Goal: Task Accomplishment & Management: Use online tool/utility

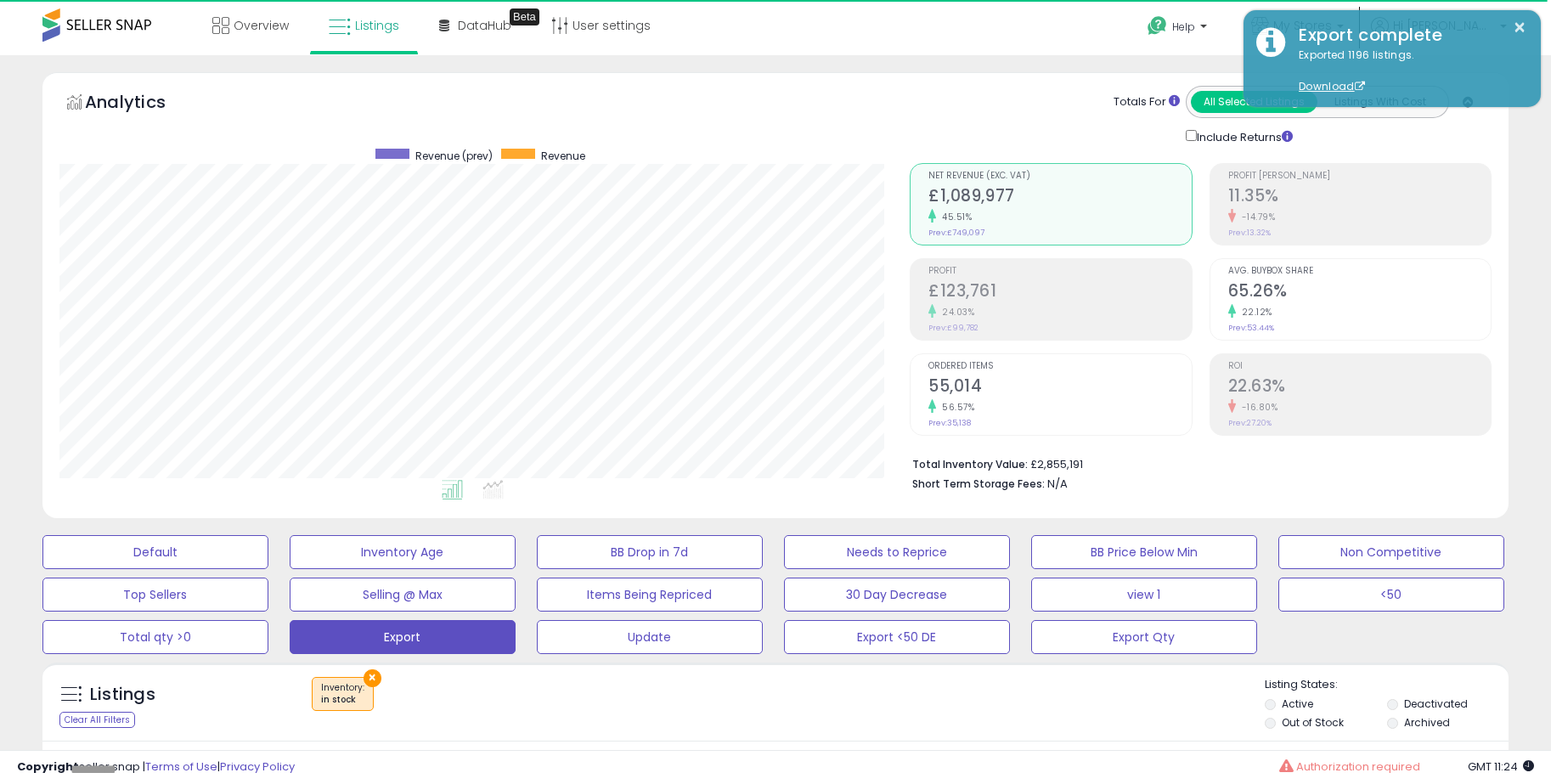
scroll to position [348, 851]
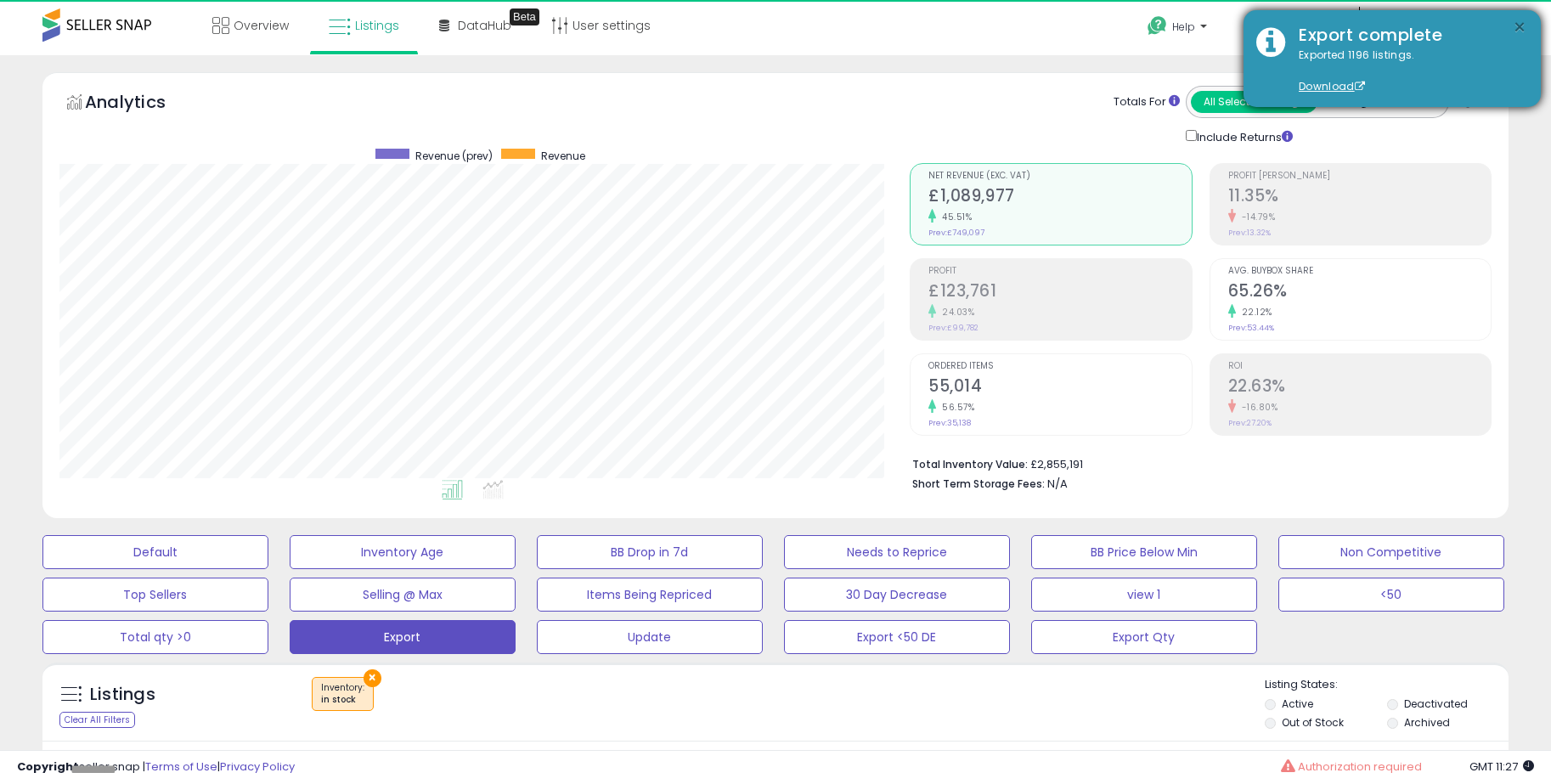
click at [1517, 27] on button "×" at bounding box center [1520, 27] width 14 height 21
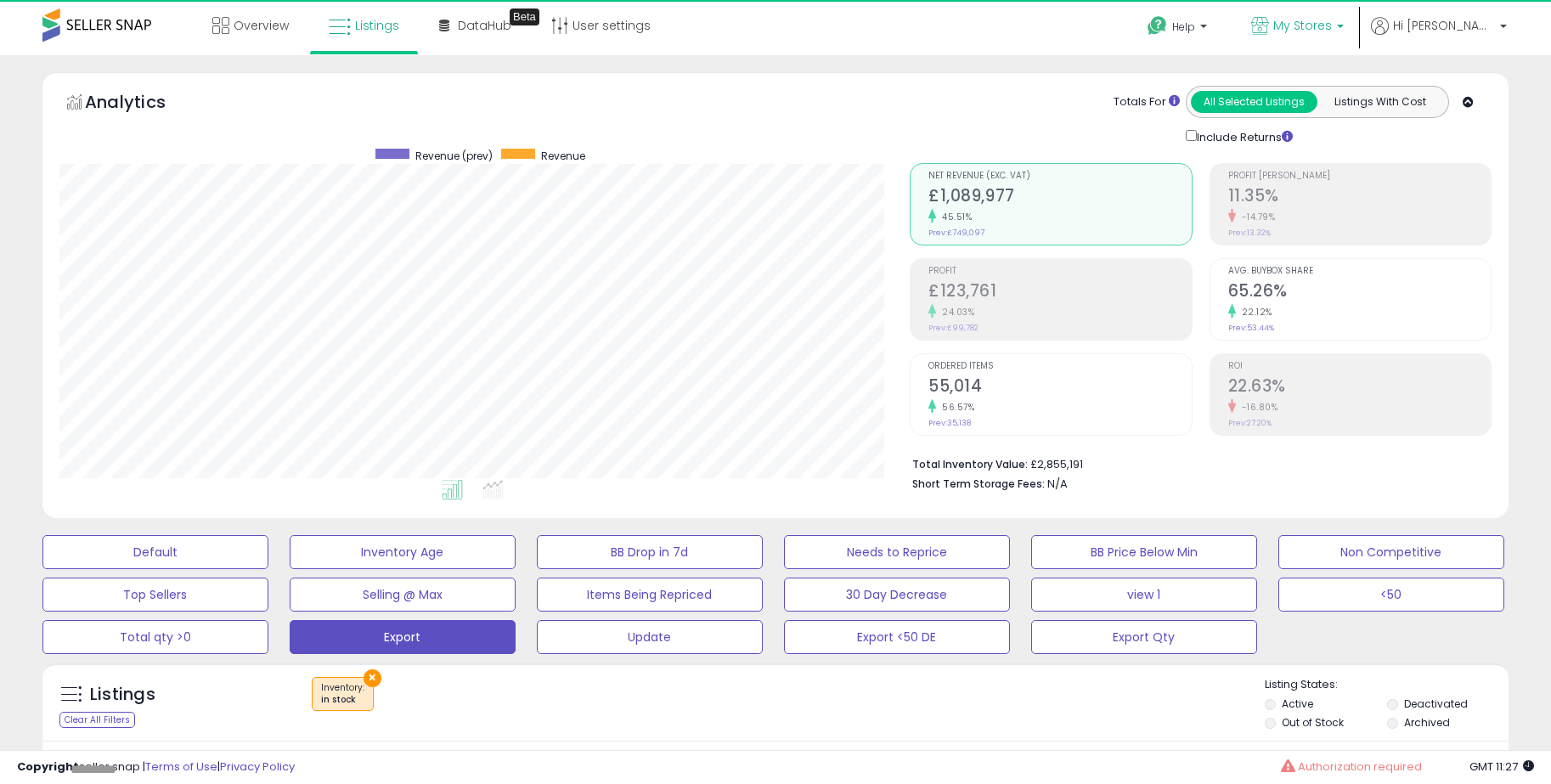
click at [1356, 38] on link "My Stores" at bounding box center [1297, 27] width 118 height 55
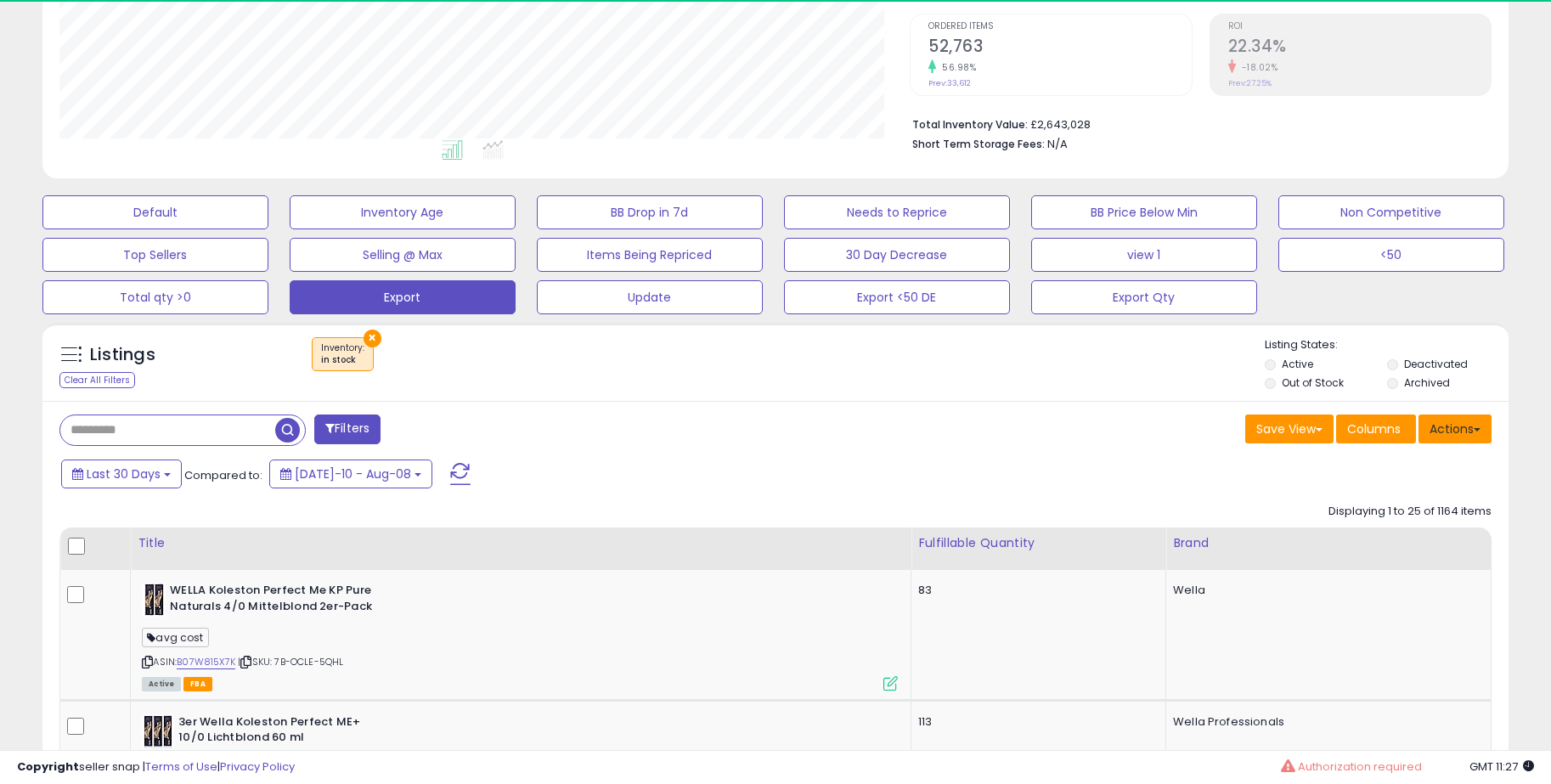
scroll to position [348, 851]
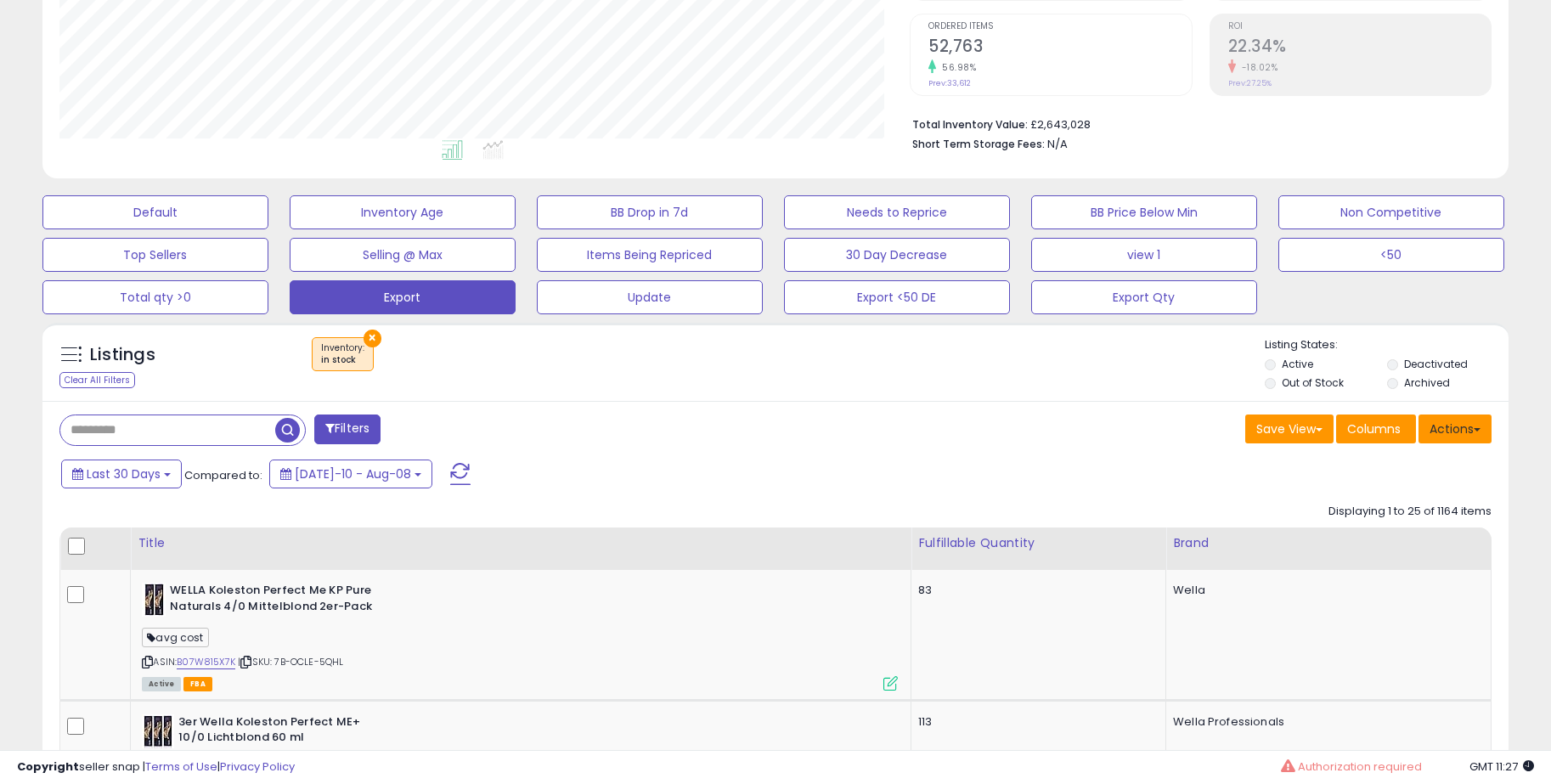
click at [1466, 433] on button "Actions" at bounding box center [1456, 428] width 73 height 29
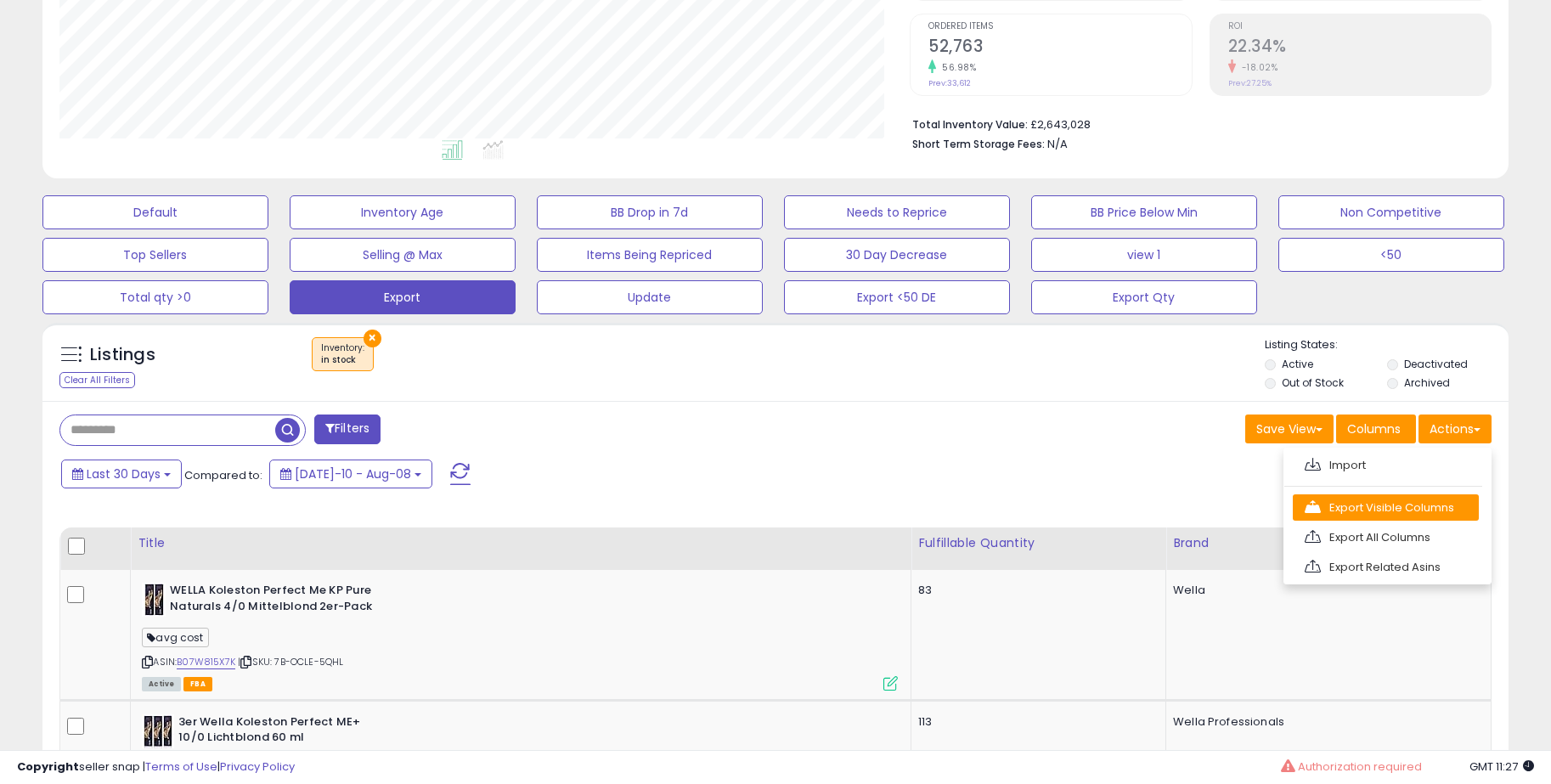
click at [1432, 496] on link "Export Visible Columns" at bounding box center [1386, 507] width 186 height 26
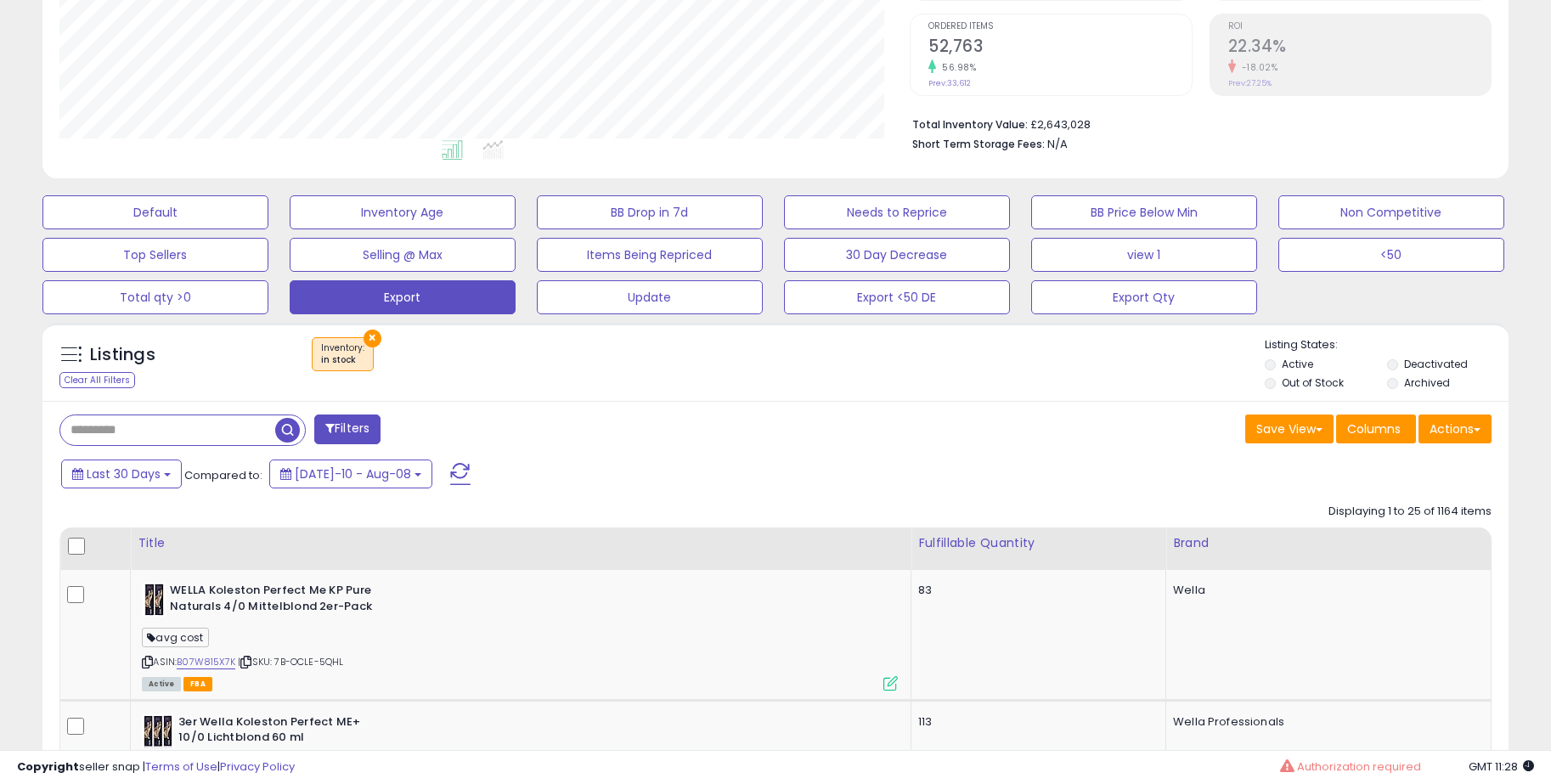
click at [1538, 194] on div "Default Inventory Age BB Drop in 7d Needs to Reprice BB Price Below Min Non Com…" at bounding box center [776, 251] width 1534 height 128
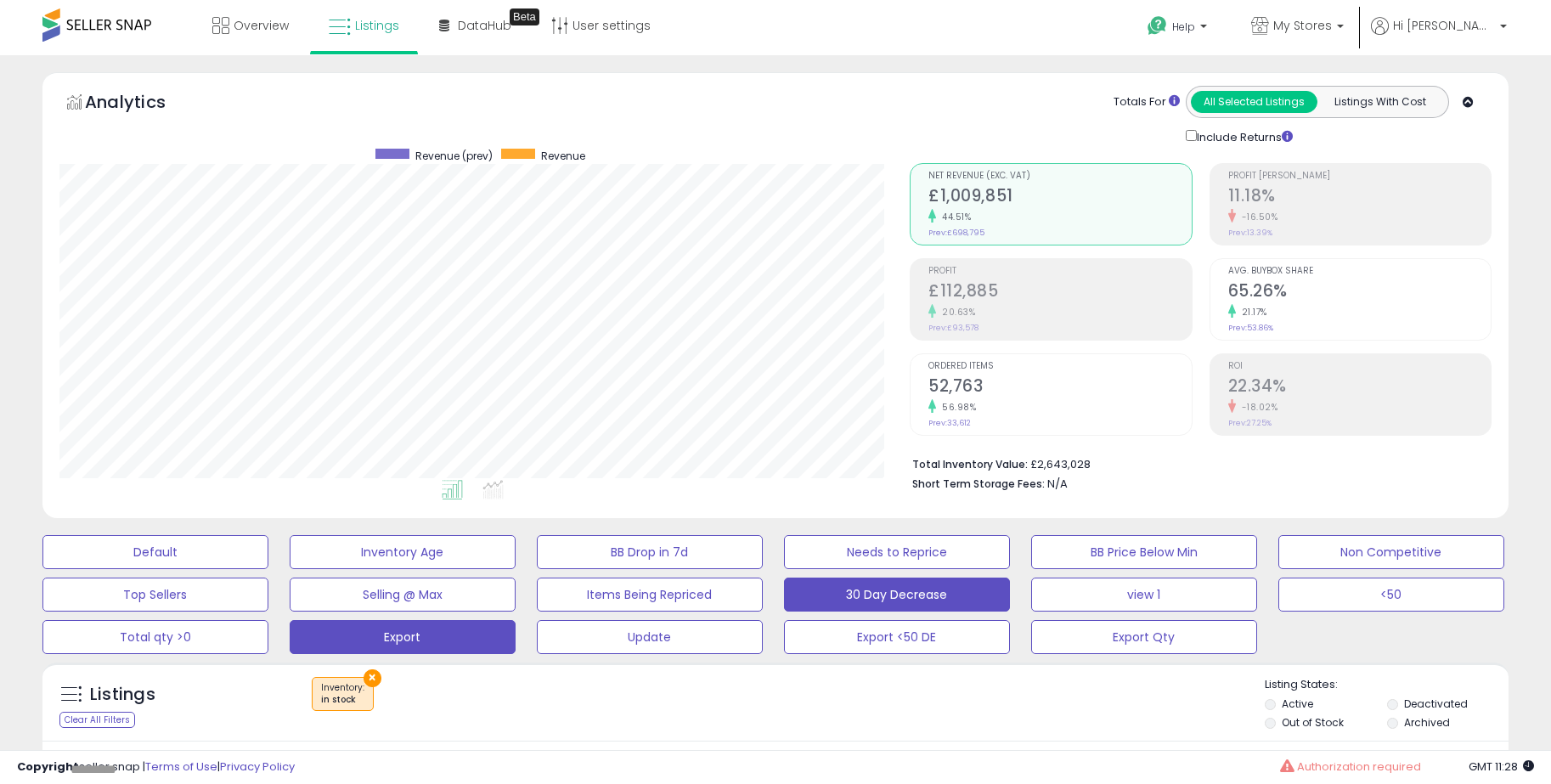
scroll to position [510, 0]
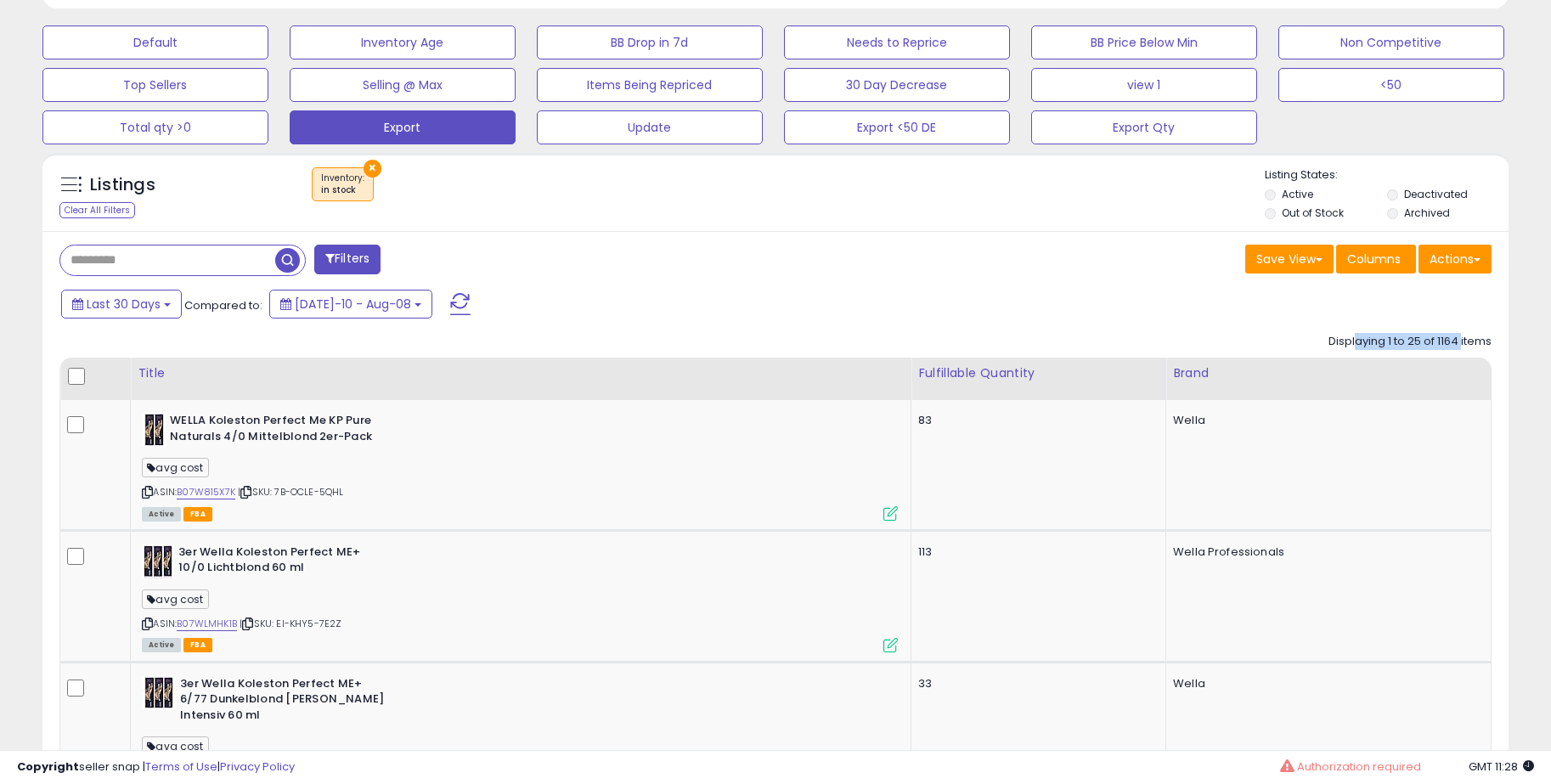
drag, startPoint x: 1355, startPoint y: 349, endPoint x: 1462, endPoint y: 339, distance: 107.5
click at [1462, 339] on div "Displaying 1 to 25 of 1164 items" at bounding box center [1410, 342] width 163 height 16
click at [1348, 316] on div "Last 30 Days Compared to: [DATE]-10 - Aug-08" at bounding box center [773, 306] width 1457 height 38
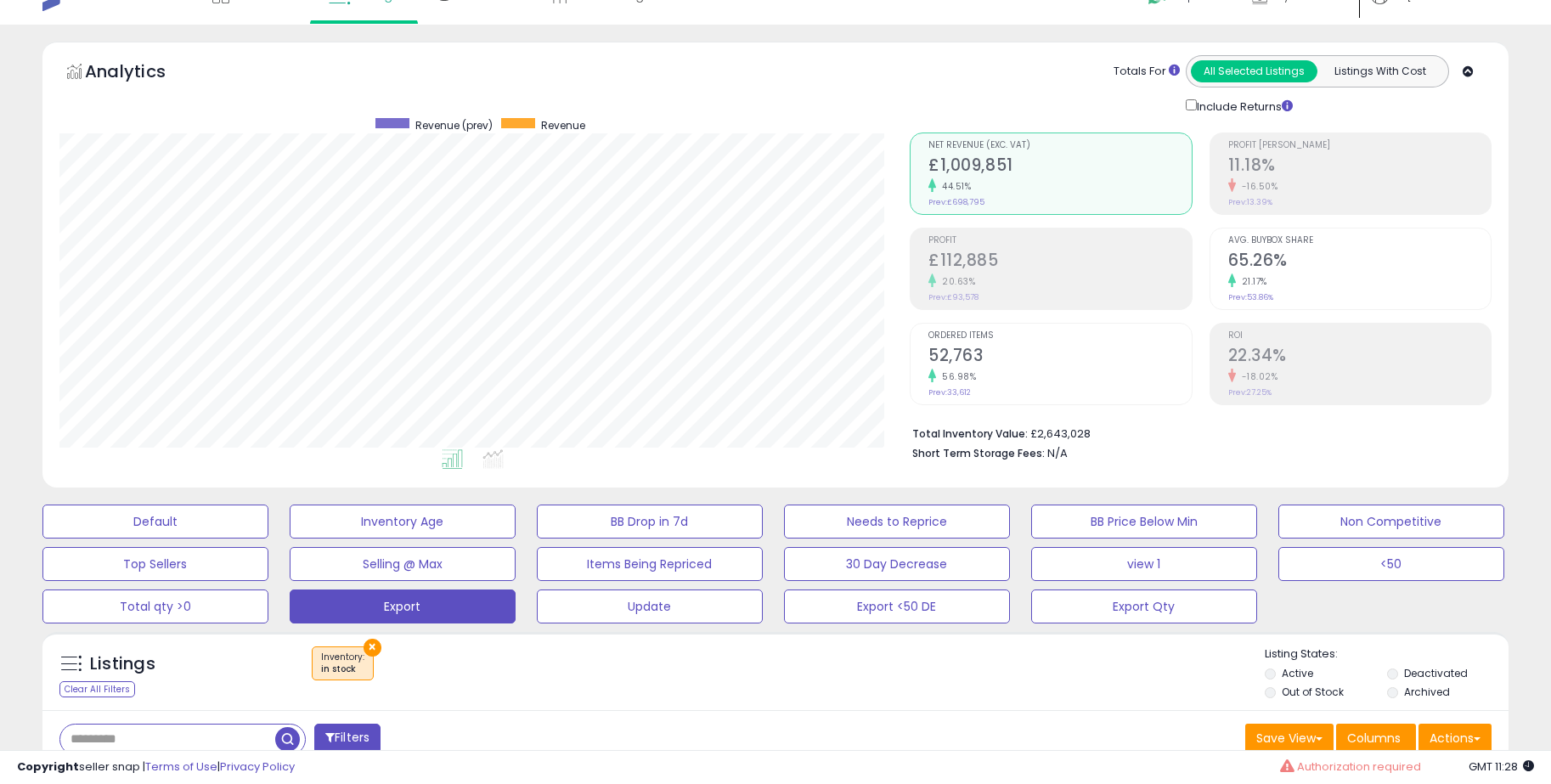
scroll to position [0, 0]
